Goal: Task Accomplishment & Management: Manage account settings

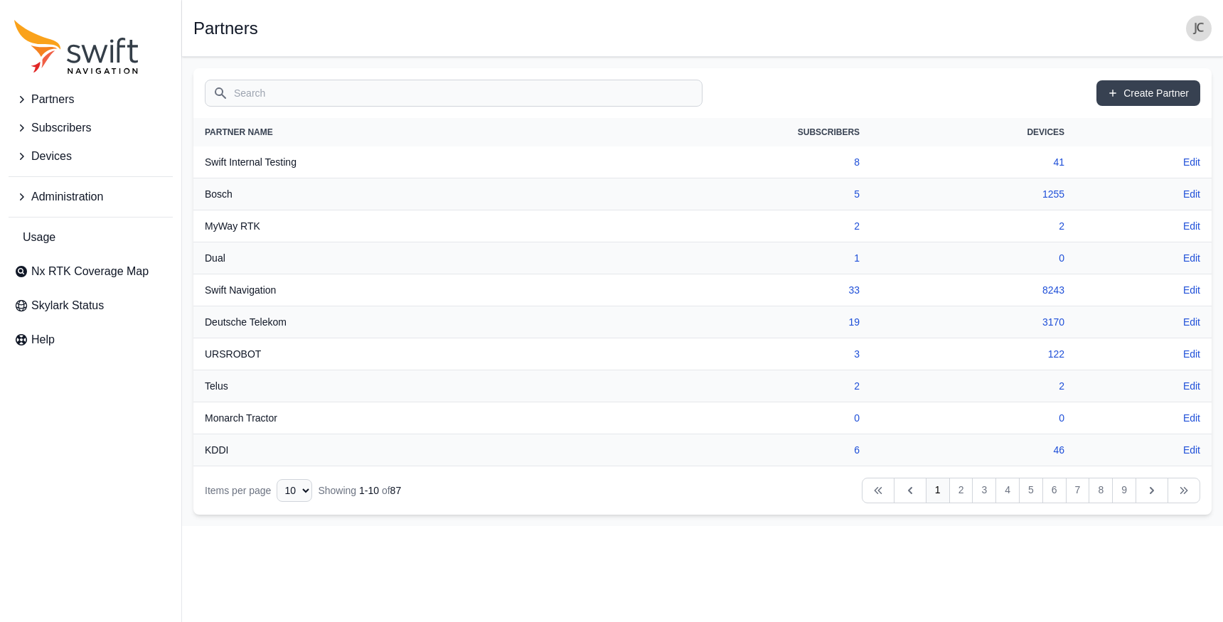
click at [54, 95] on span "Partners" at bounding box center [52, 99] width 43 height 17
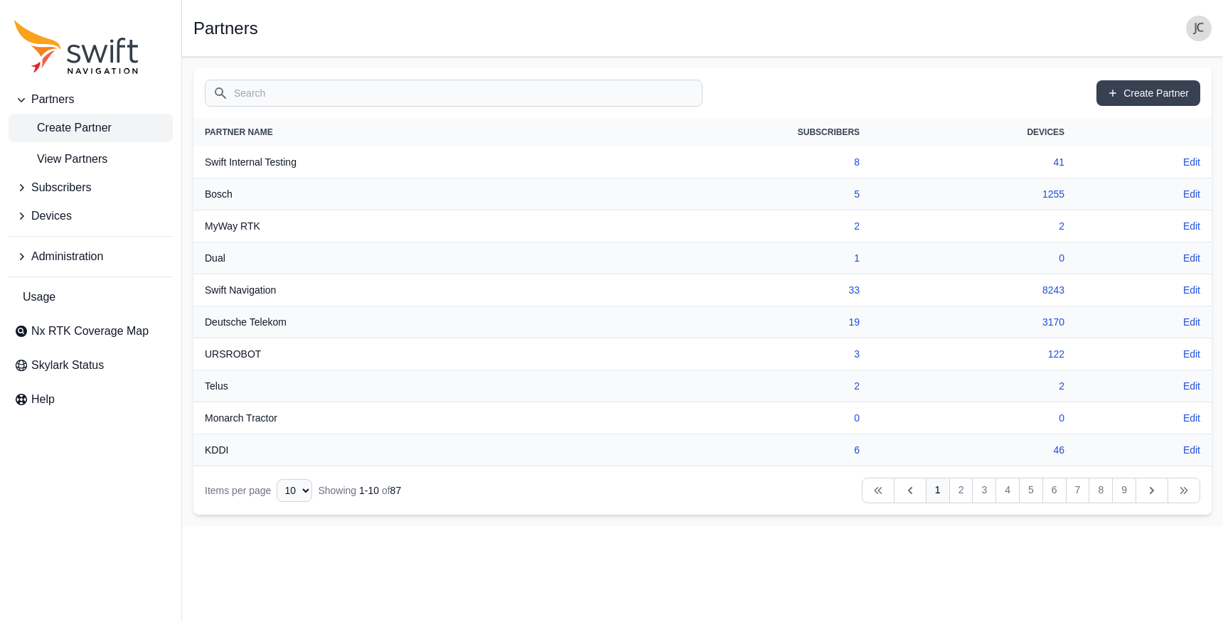
click at [87, 124] on span "Create Partner" at bounding box center [62, 127] width 97 height 17
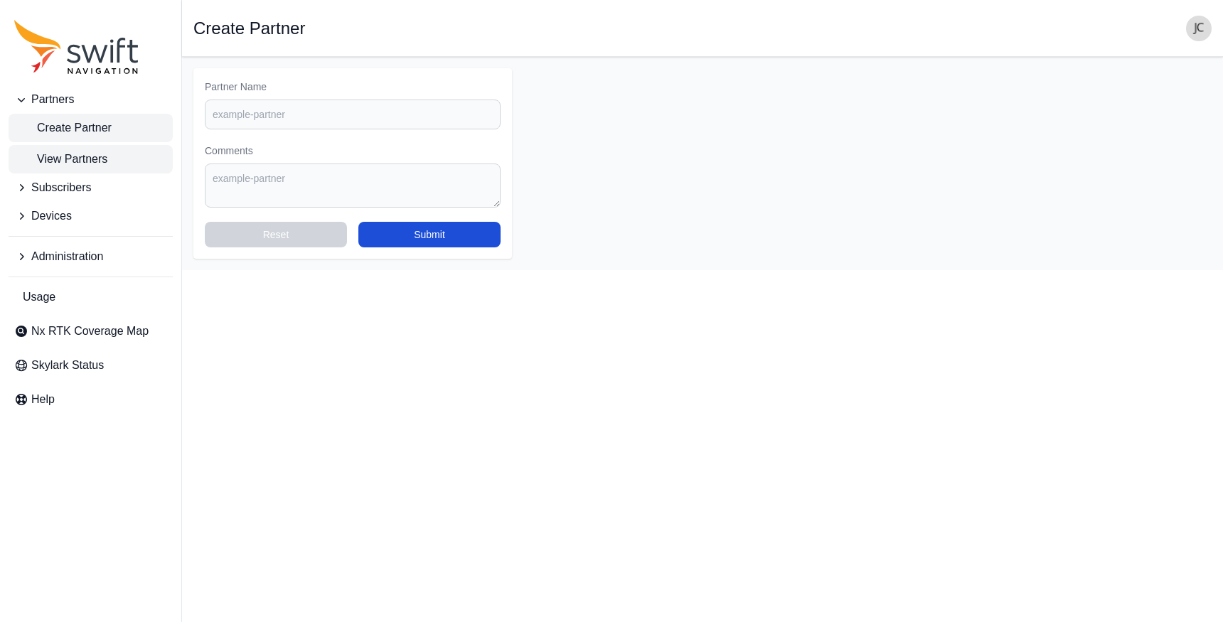
click at [80, 171] on link "View Partners" at bounding box center [91, 159] width 164 height 28
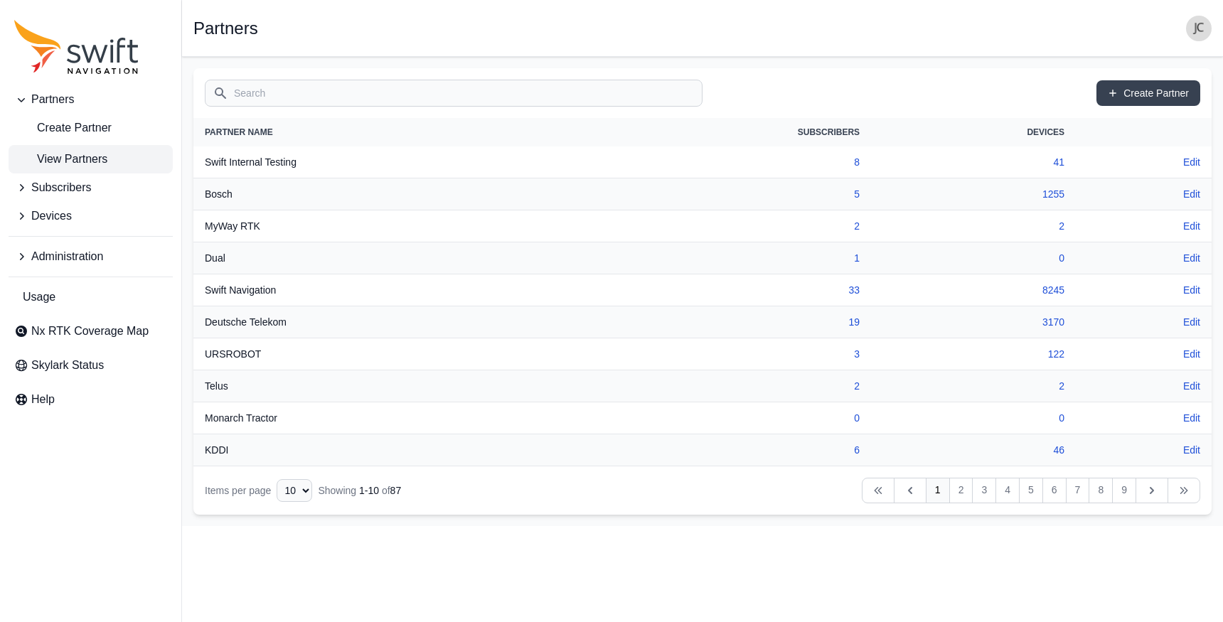
click at [853, 161] on td "8" at bounding box center [726, 162] width 289 height 32
click at [855, 161] on link "8" at bounding box center [857, 161] width 6 height 11
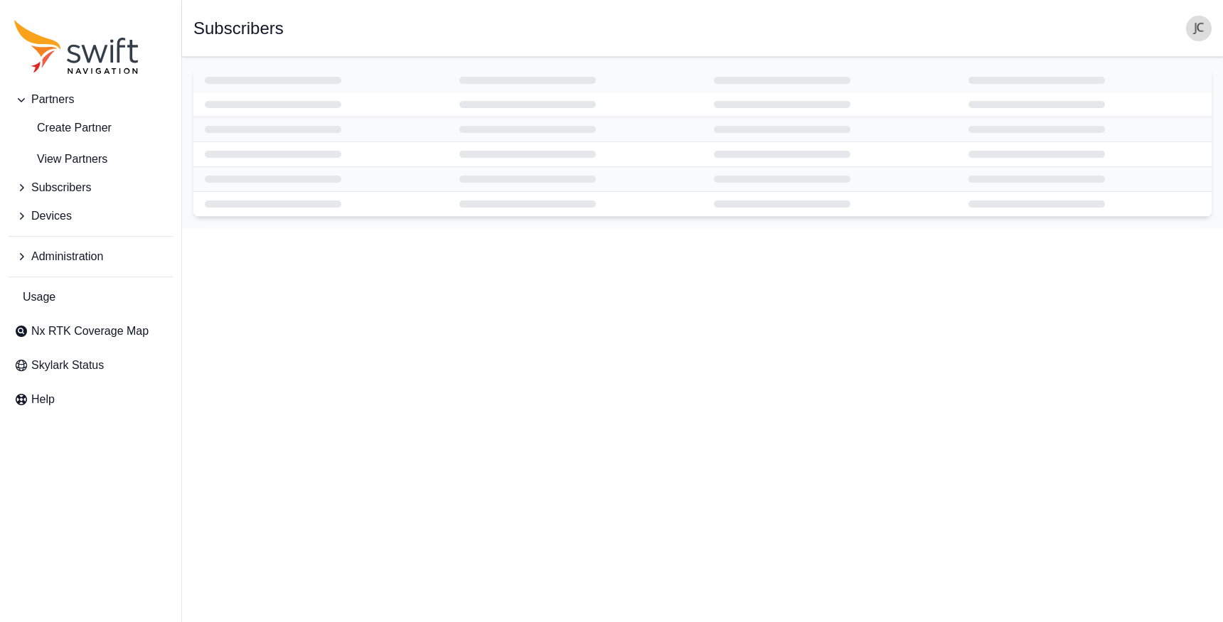
select select "fe8ed8b0-4292-4c3c-95b1-9b2e54ee9648"
